Goal: Check status: Check status

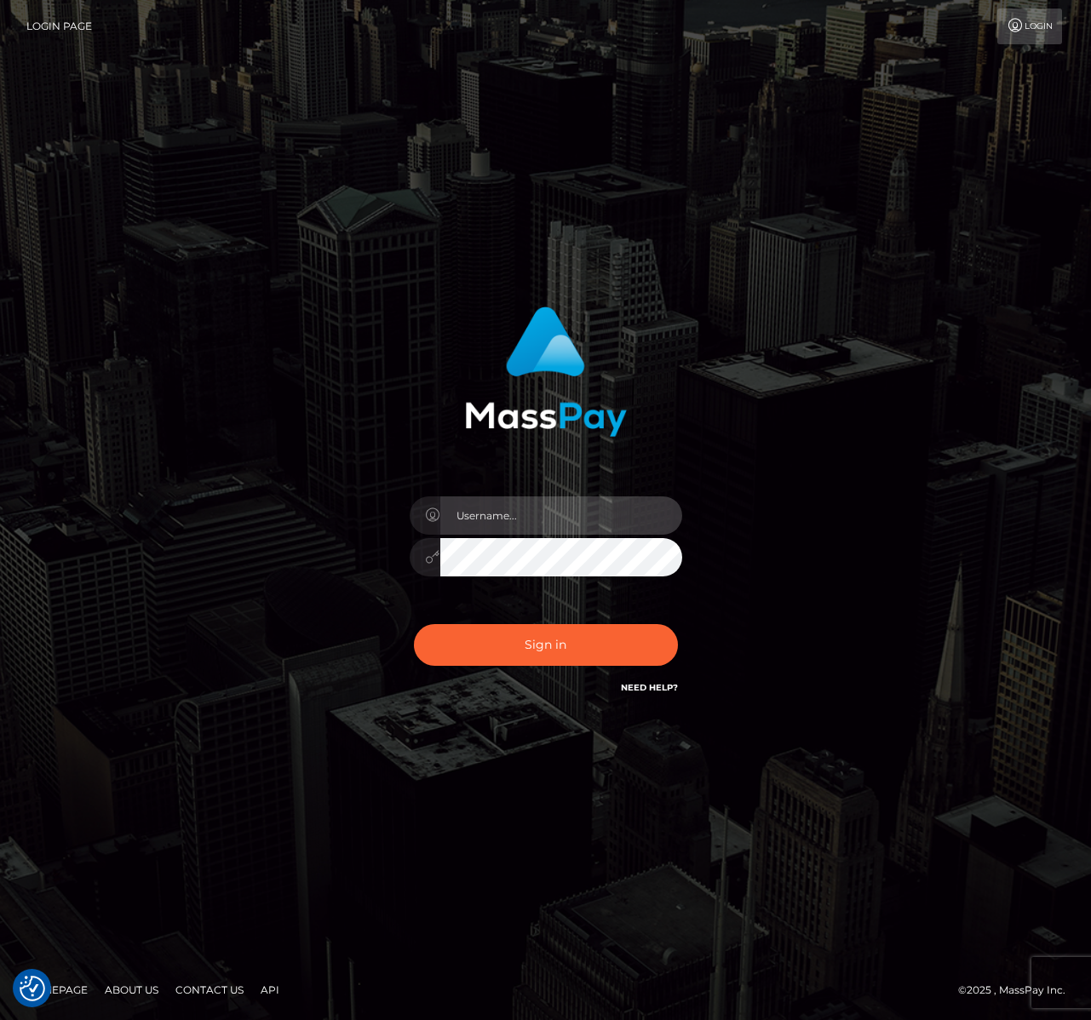
click at [544, 502] on input "text" at bounding box center [561, 516] width 242 height 38
type input "[PERSON_NAME]"
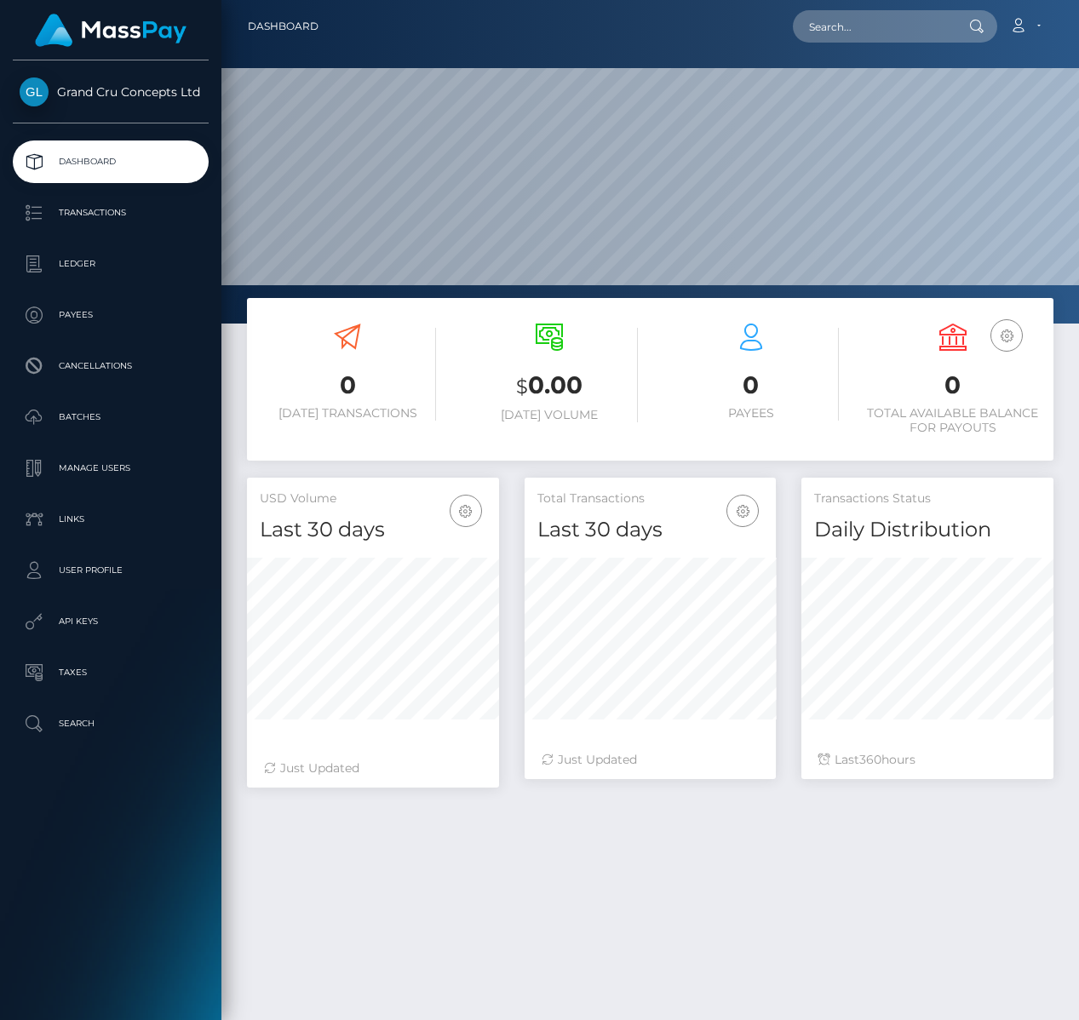
scroll to position [301, 251]
click at [555, 380] on h3 "$ 0.00" at bounding box center [550, 386] width 176 height 35
click at [546, 379] on h3 "$ 0.00" at bounding box center [550, 386] width 176 height 35
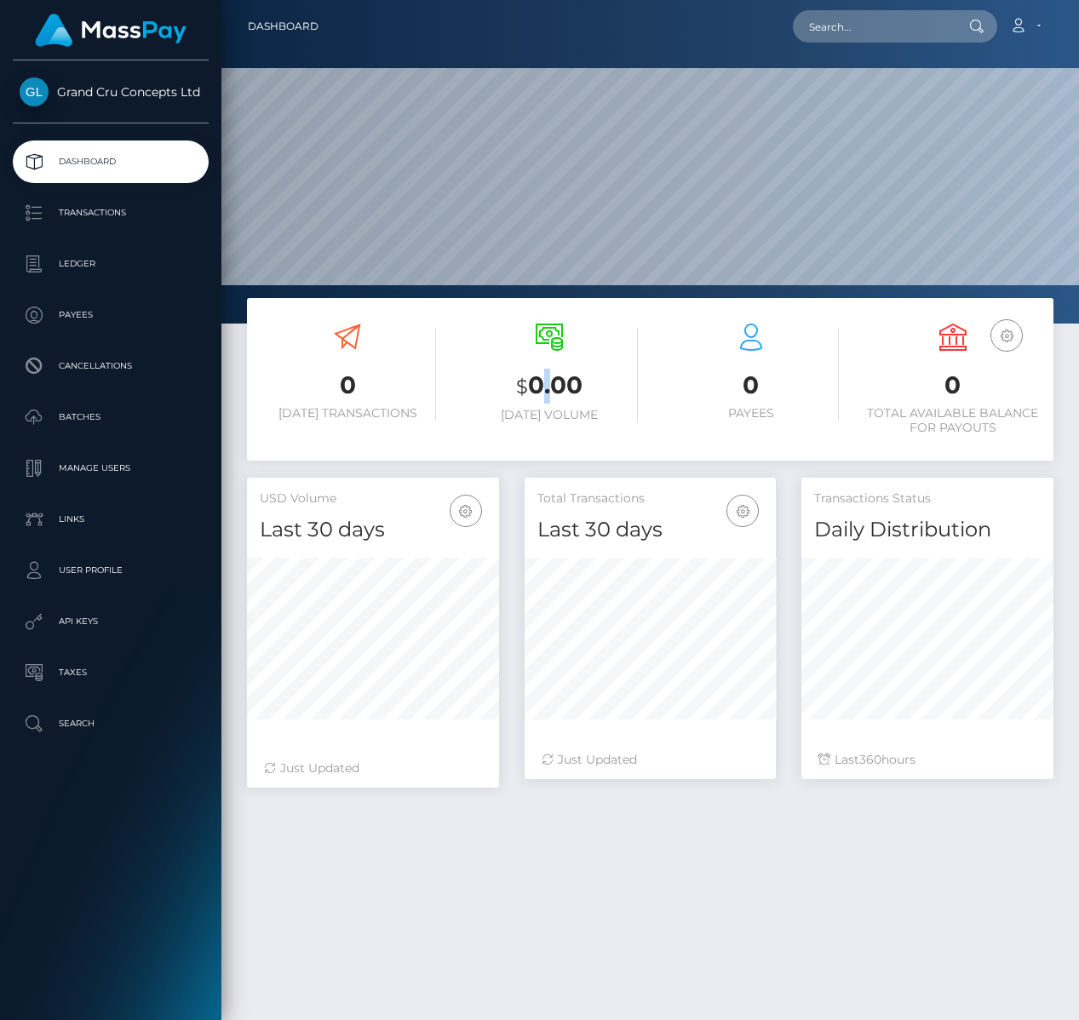
click at [546, 379] on h3 "$ 0.00" at bounding box center [550, 386] width 176 height 35
click at [555, 382] on h3 "$ 0.00" at bounding box center [550, 386] width 176 height 35
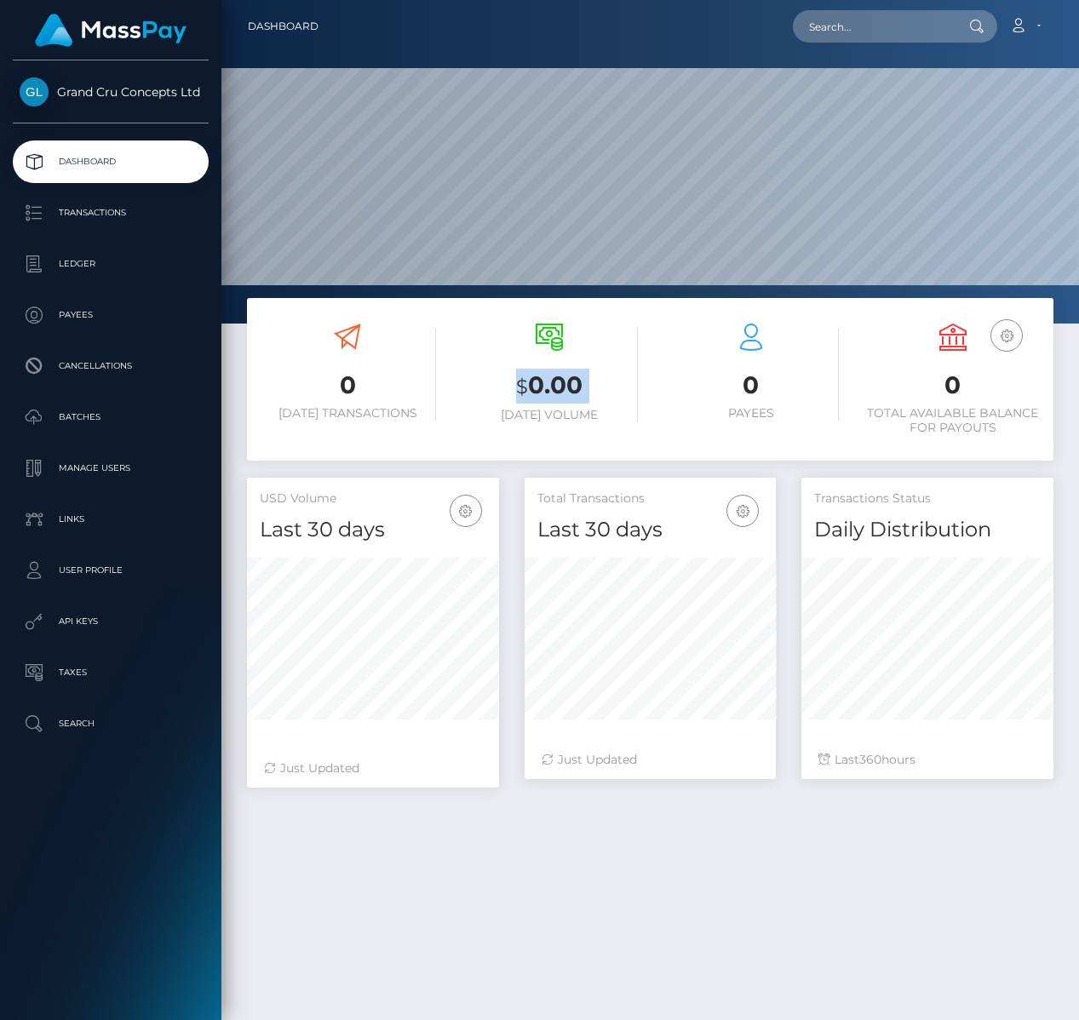
click at [557, 383] on h3 "$ 0.00" at bounding box center [550, 386] width 176 height 35
click at [1031, 26] on link "Account" at bounding box center [1025, 27] width 50 height 36
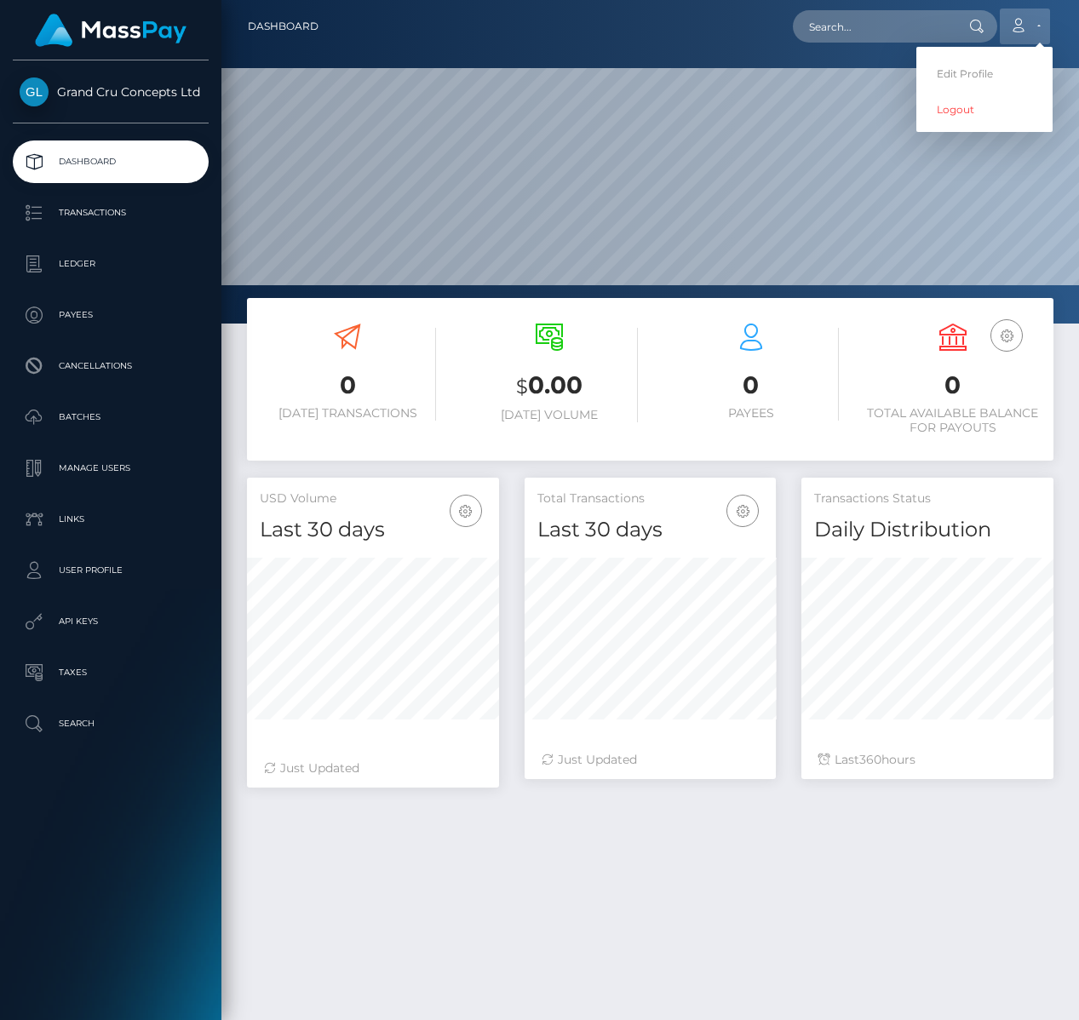
click at [1031, 26] on link "Account" at bounding box center [1025, 27] width 50 height 36
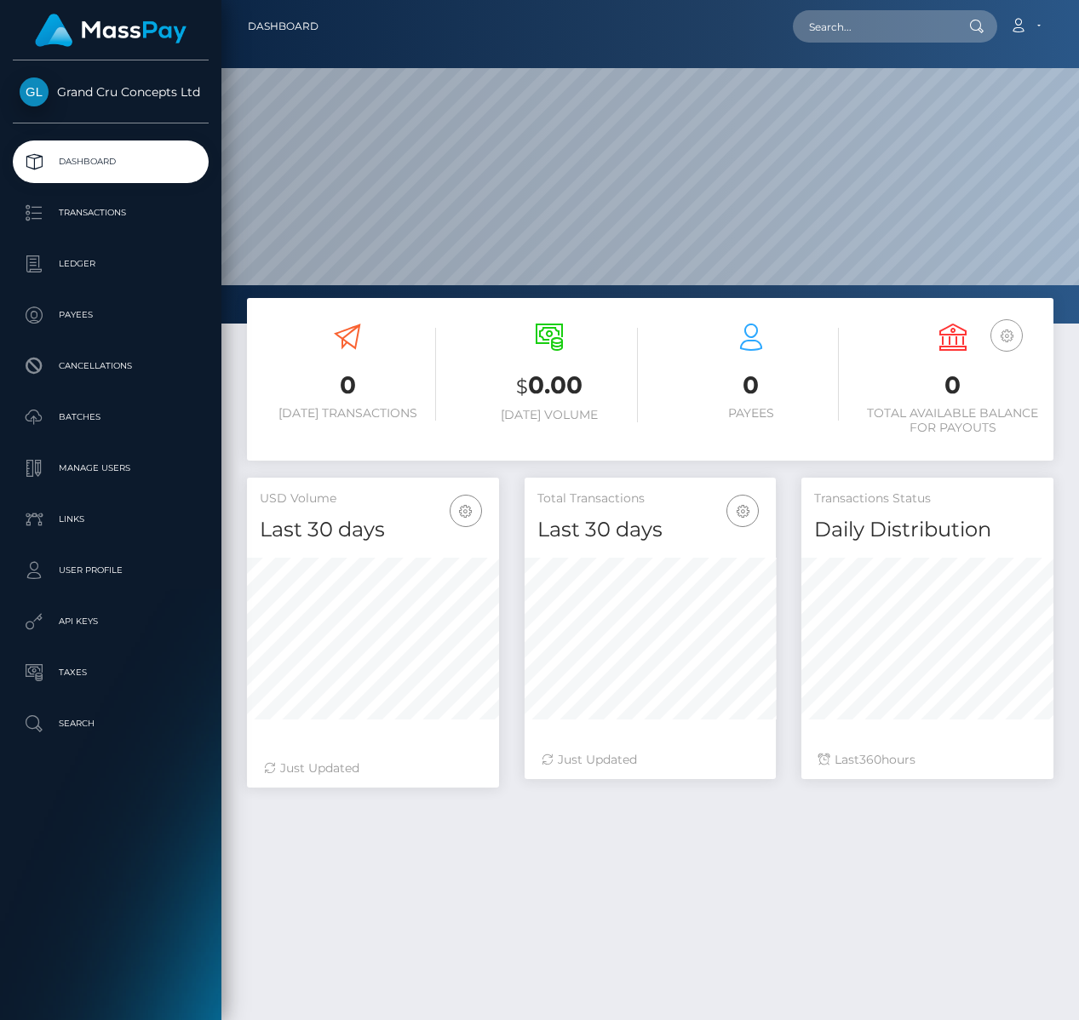
click at [1004, 341] on icon "button" at bounding box center [1006, 335] width 20 height 21
click at [875, 342] on div "0 Total Available Balance for Payouts" at bounding box center [952, 380] width 176 height 112
drag, startPoint x: 596, startPoint y: 389, endPoint x: 504, endPoint y: 385, distance: 92.1
click at [497, 384] on h3 "$ 0.00" at bounding box center [550, 386] width 176 height 35
click at [935, 381] on h3 "0" at bounding box center [952, 385] width 176 height 33
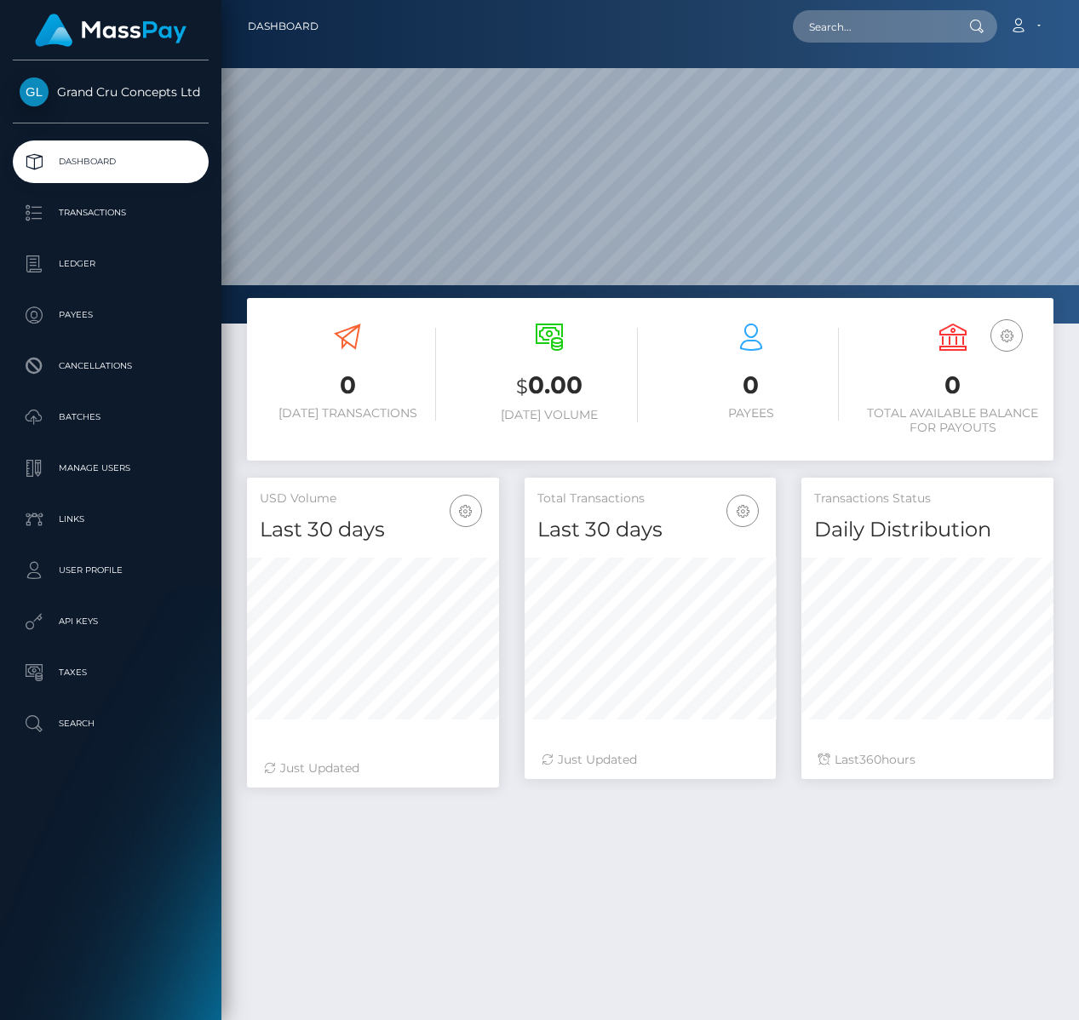
click at [938, 381] on h3 "0" at bounding box center [952, 385] width 176 height 33
click at [948, 382] on h3 "0" at bounding box center [952, 385] width 176 height 33
click at [960, 384] on h3 "0" at bounding box center [952, 385] width 176 height 33
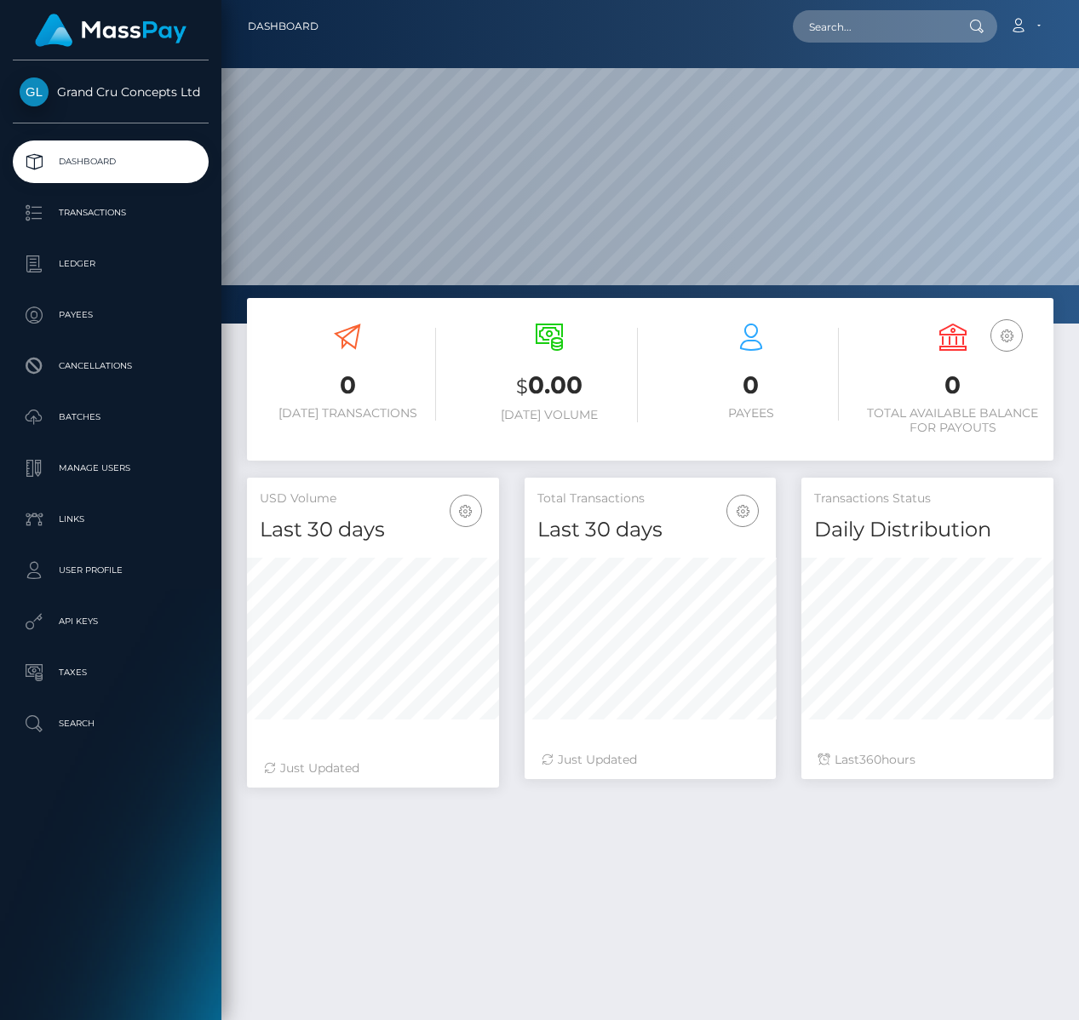
click at [960, 384] on h3 "0" at bounding box center [952, 385] width 176 height 33
click at [957, 385] on h3 "0" at bounding box center [952, 385] width 176 height 33
click at [957, 387] on h3 "0" at bounding box center [952, 385] width 176 height 33
drag, startPoint x: 962, startPoint y: 389, endPoint x: 927, endPoint y: 388, distance: 34.1
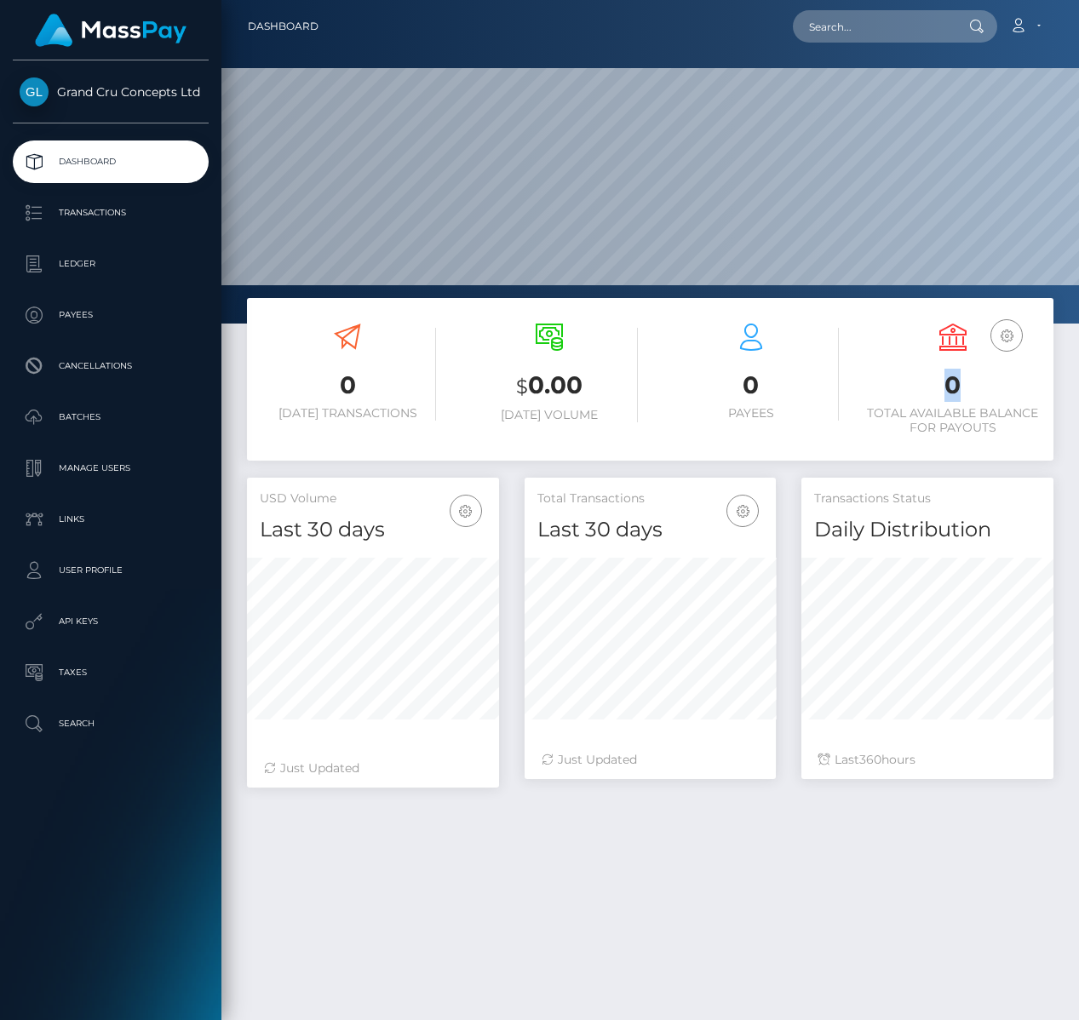
click at [927, 388] on h3 "0" at bounding box center [952, 385] width 176 height 33
